Goal: Use online tool/utility: Utilize a website feature to perform a specific function

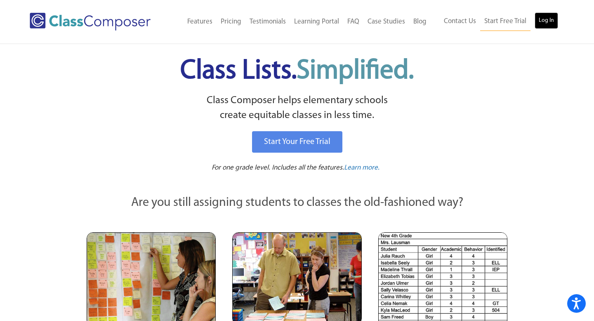
click at [546, 22] on link "Log In" at bounding box center [547, 20] width 24 height 17
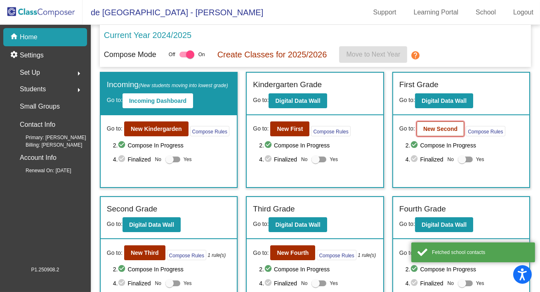
click at [423, 130] on b "New Second" at bounding box center [440, 128] width 34 height 7
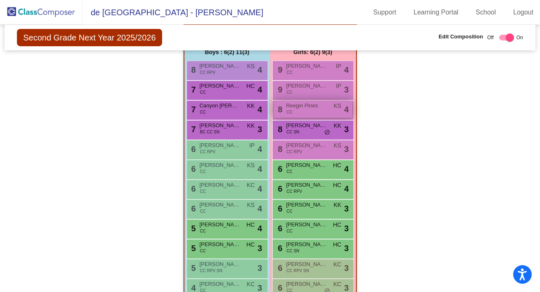
scroll to position [583, 0]
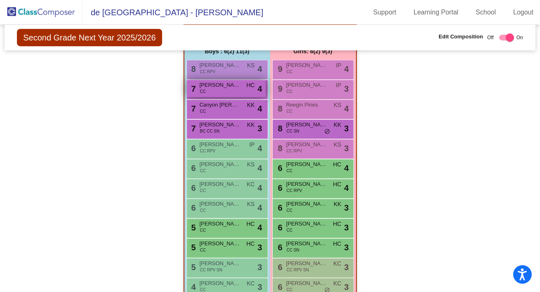
click at [246, 88] on span "HC" at bounding box center [250, 85] width 8 height 9
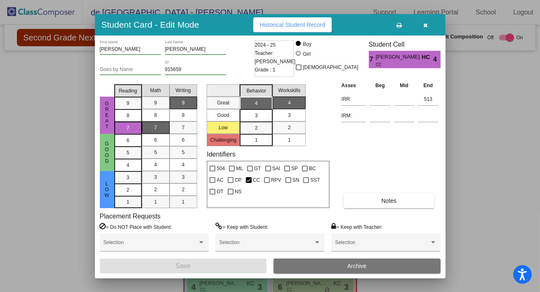
click at [425, 24] on icon "button" at bounding box center [425, 25] width 5 height 6
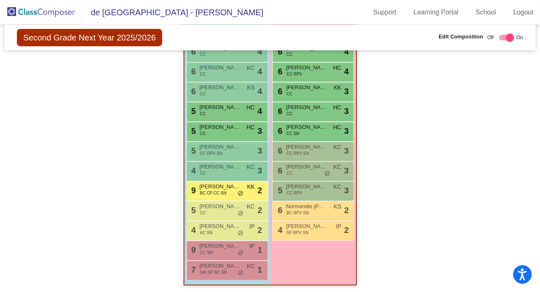
scroll to position [700, 0]
